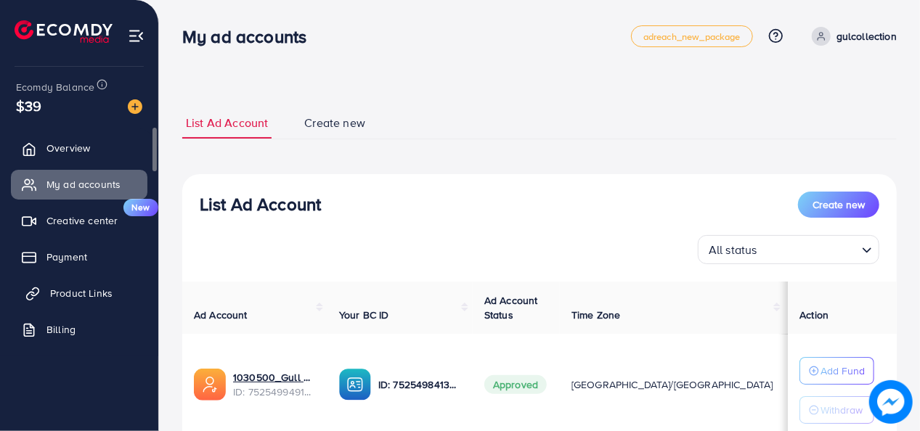
click at [114, 301] on link "Product Links" at bounding box center [79, 293] width 136 height 29
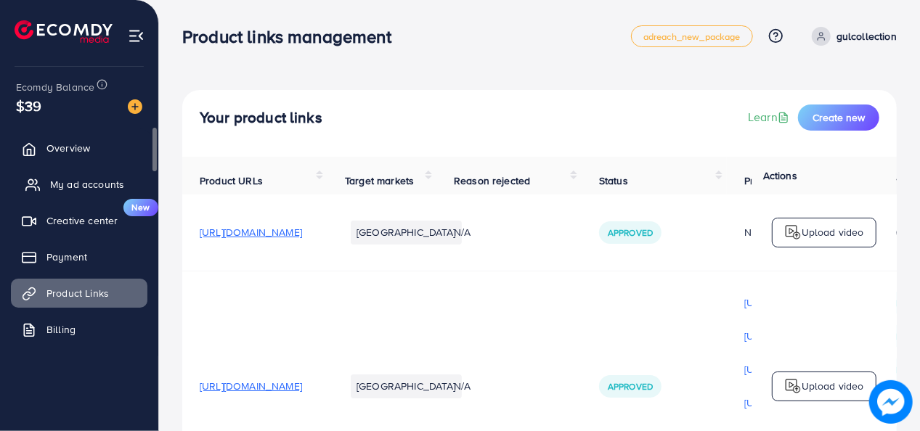
click at [80, 184] on span "My ad accounts" at bounding box center [87, 184] width 74 height 15
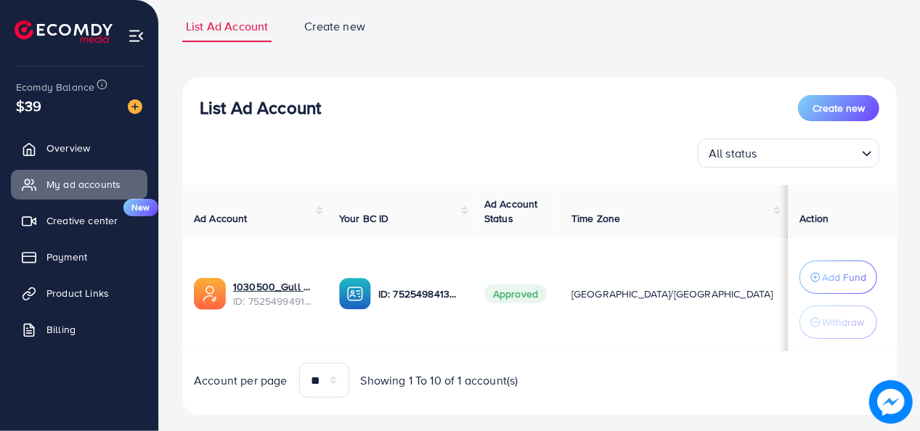
scroll to position [120, 0]
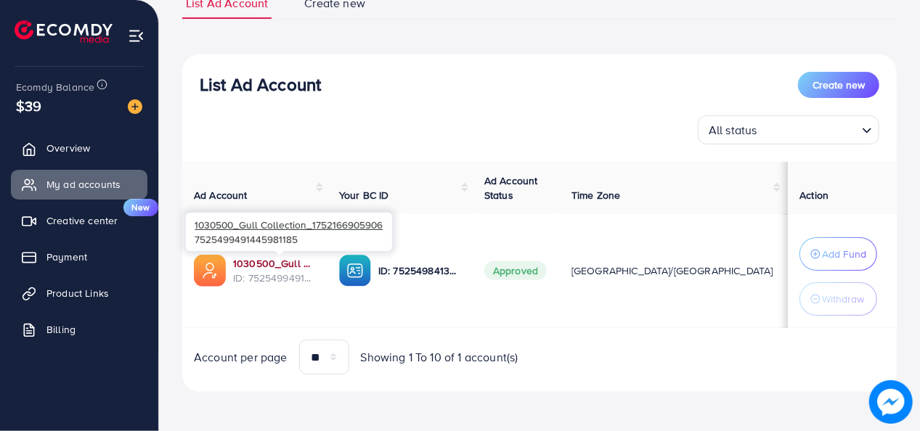
click at [300, 265] on link "1030500_Gull Collection_1752166905906" at bounding box center [274, 263] width 83 height 15
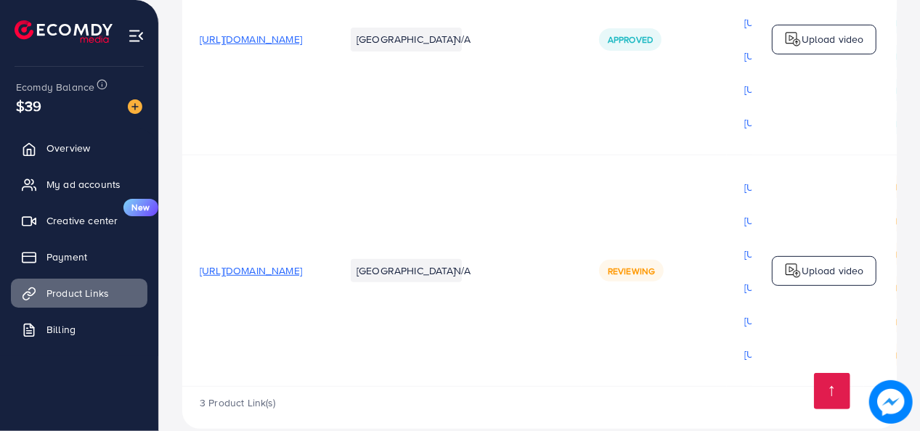
scroll to position [0, 435]
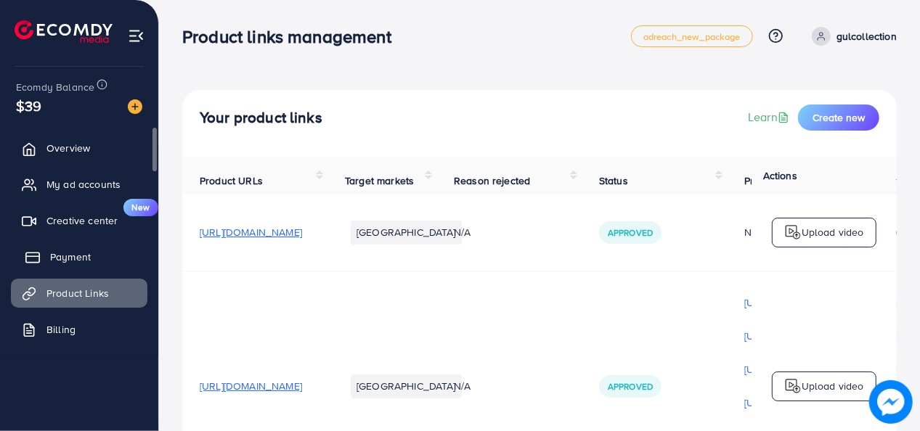
click at [107, 269] on link "Payment" at bounding box center [79, 256] width 136 height 29
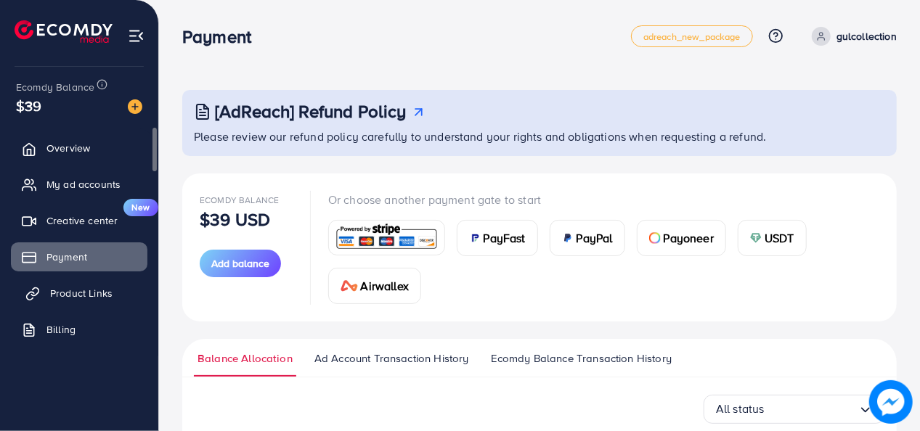
click at [84, 298] on span "Product Links" at bounding box center [81, 293] width 62 height 15
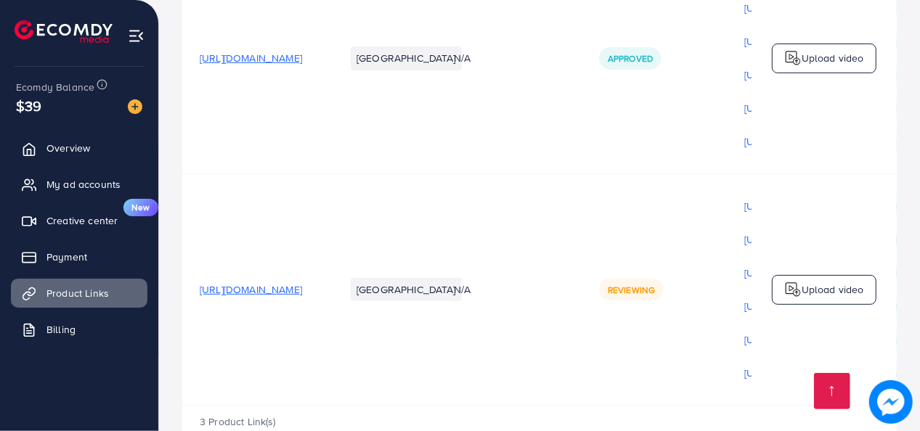
scroll to position [375, 0]
